Goal: Find specific page/section: Find specific page/section

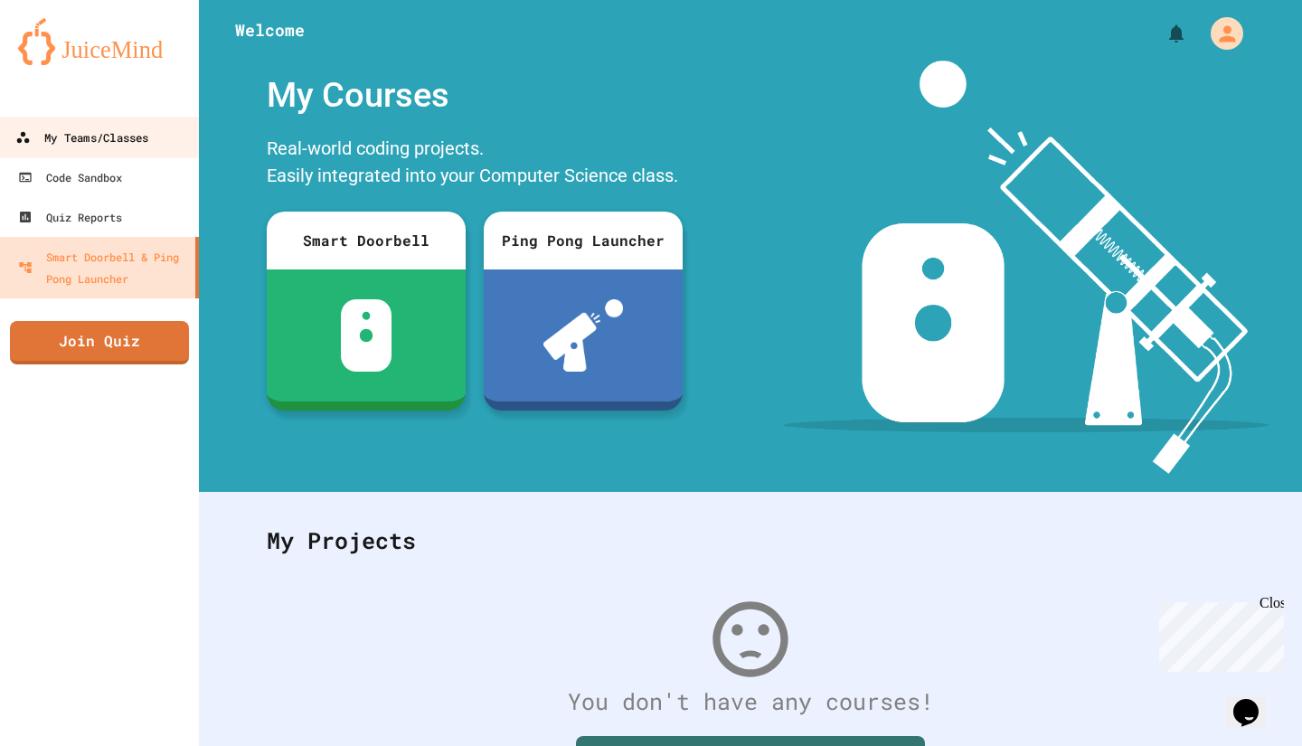
click at [74, 122] on link "My Teams/Classes" at bounding box center [99, 137] width 205 height 41
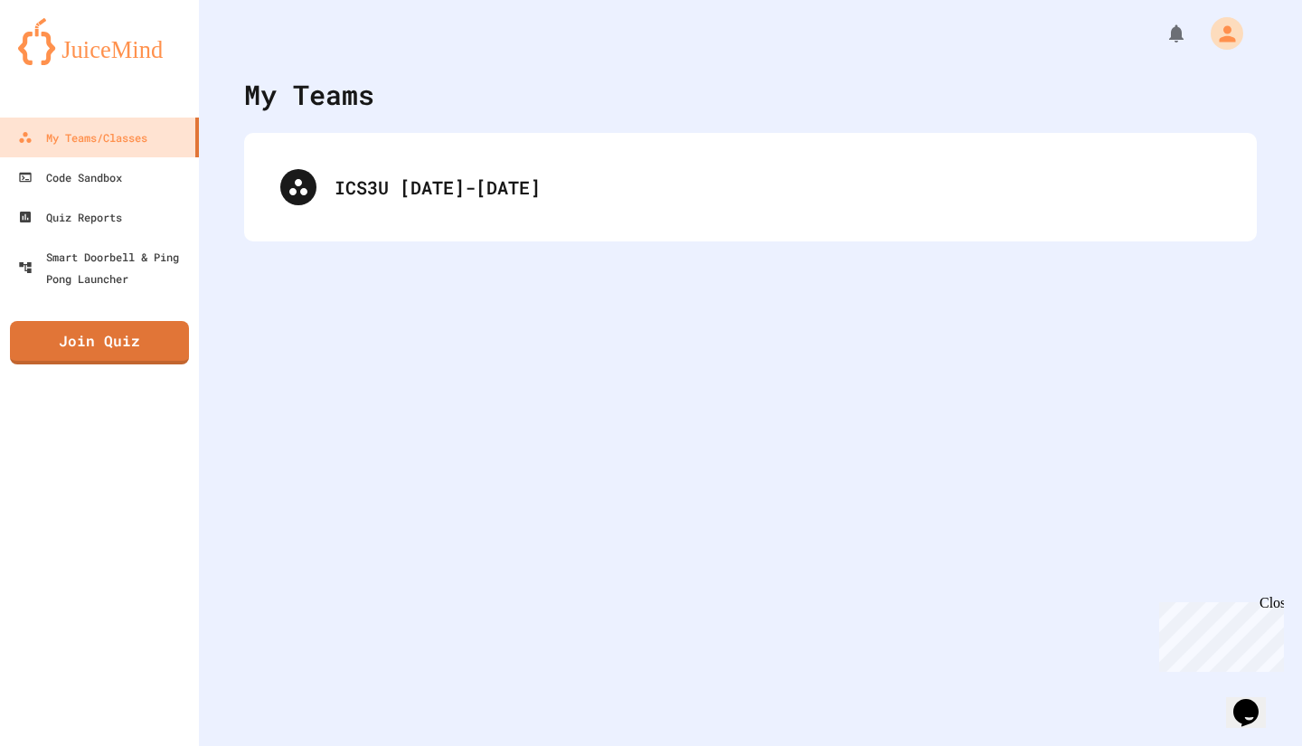
click at [730, 491] on div "My Teams ICS3U [DATE]-[DATE]" at bounding box center [750, 373] width 1103 height 746
